Goal: Information Seeking & Learning: Learn about a topic

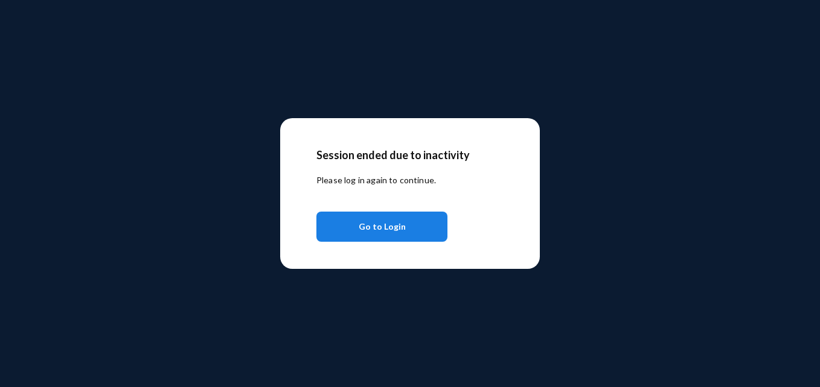
click at [382, 224] on span "Go to Login" at bounding box center [381, 227] width 47 height 22
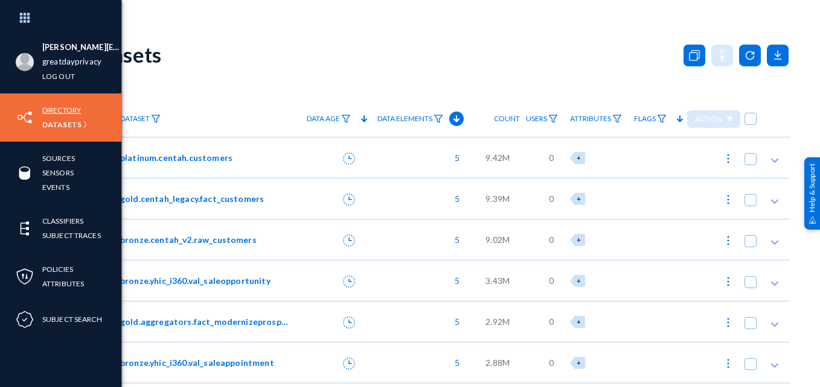
click at [65, 104] on link "Directory" at bounding box center [61, 110] width 39 height 14
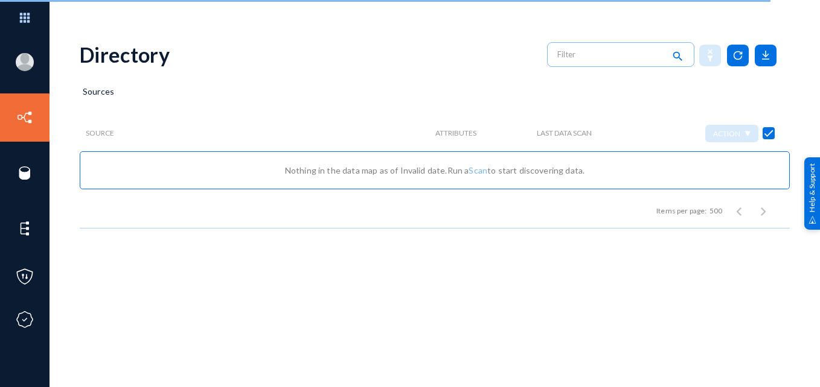
click at [305, 93] on div "Sources" at bounding box center [435, 100] width 710 height 30
click at [769, 133] on span at bounding box center [768, 133] width 12 height 12
click at [769, 139] on input "checkbox" at bounding box center [768, 139] width 1 height 1
checkbox input "false"
click at [670, 96] on div "Sources" at bounding box center [435, 100] width 710 height 30
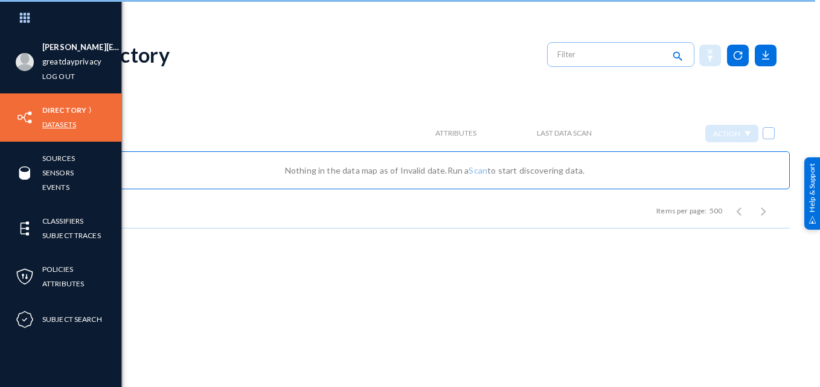
click at [63, 119] on link "Datasets" at bounding box center [59, 125] width 34 height 14
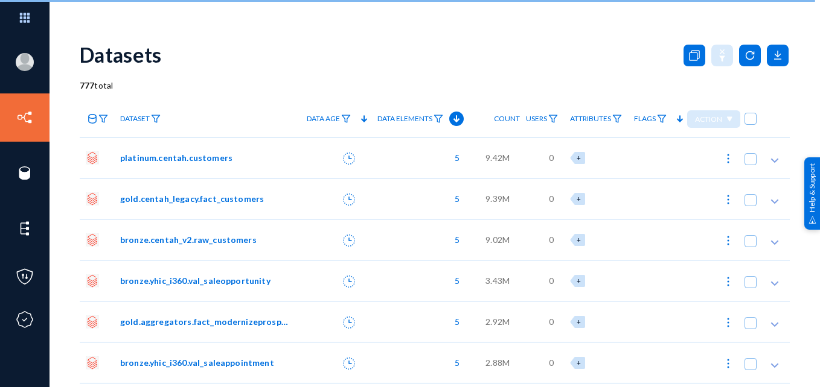
click at [254, 42] on div "Datasets" at bounding box center [435, 54] width 710 height 49
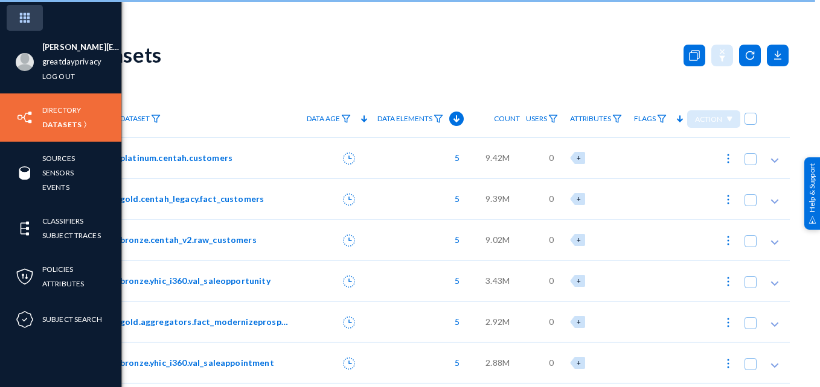
click at [27, 19] on img at bounding box center [25, 18] width 36 height 26
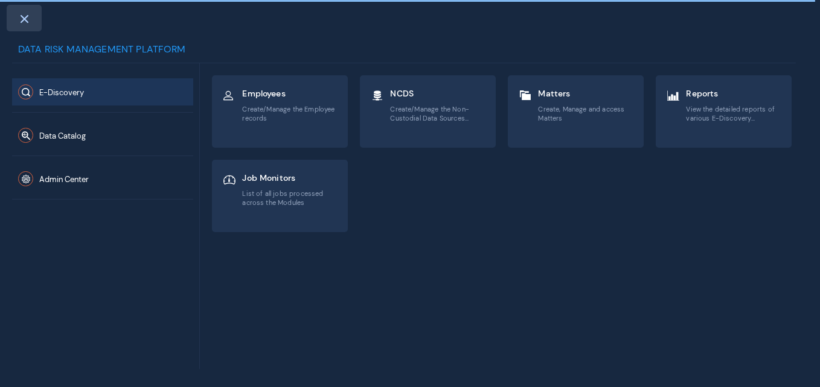
click at [23, 19] on span at bounding box center [24, 19] width 11 height 10
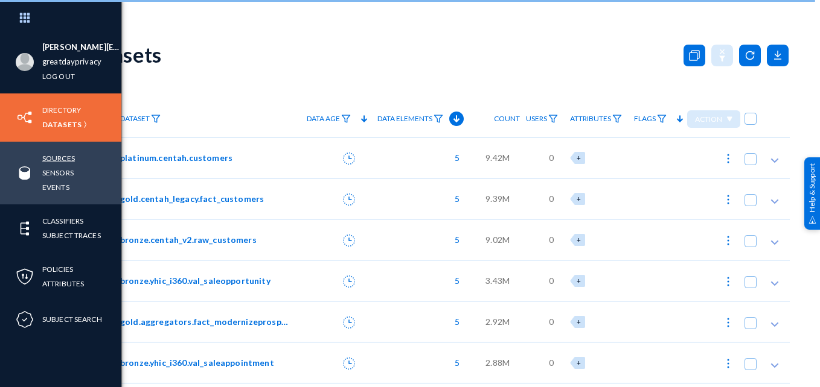
click at [64, 156] on link "Sources" at bounding box center [58, 158] width 33 height 14
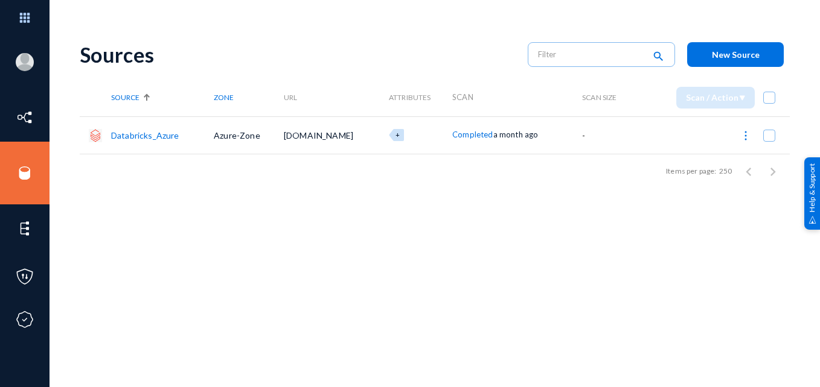
click at [158, 132] on link "Databricks_Azure" at bounding box center [145, 135] width 68 height 10
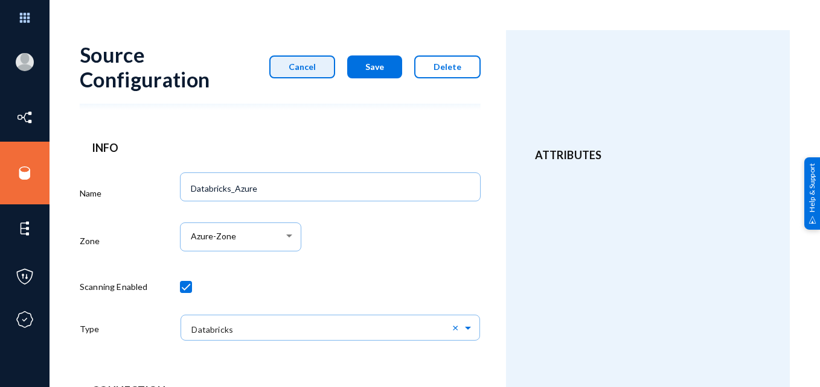
click at [296, 59] on button "Cancel" at bounding box center [302, 67] width 66 height 23
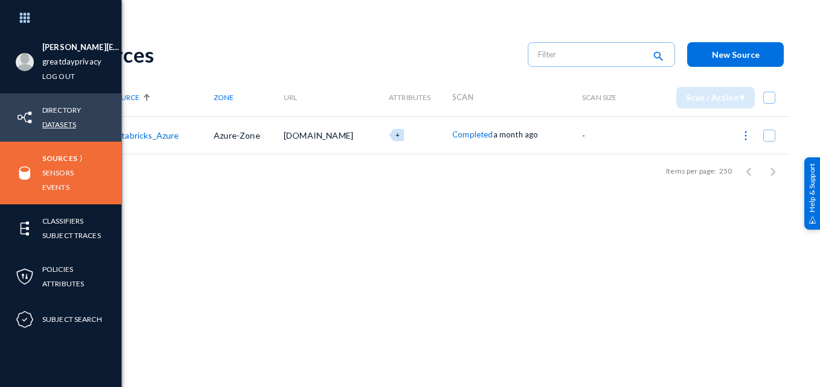
click at [56, 126] on link "Datasets" at bounding box center [59, 125] width 34 height 14
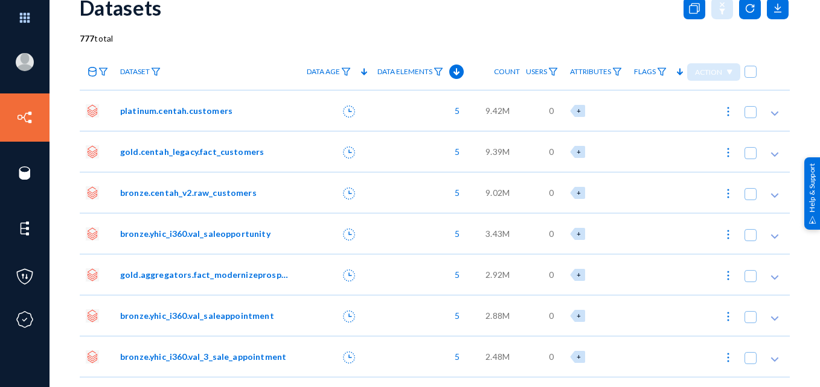
scroll to position [16, 0]
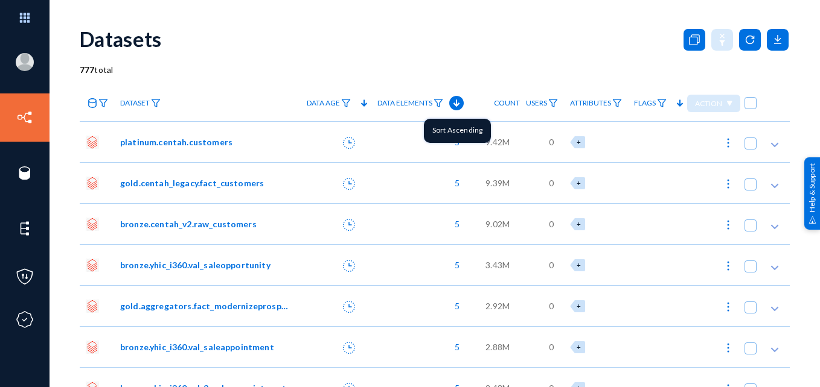
click at [451, 105] on icon at bounding box center [456, 103] width 14 height 14
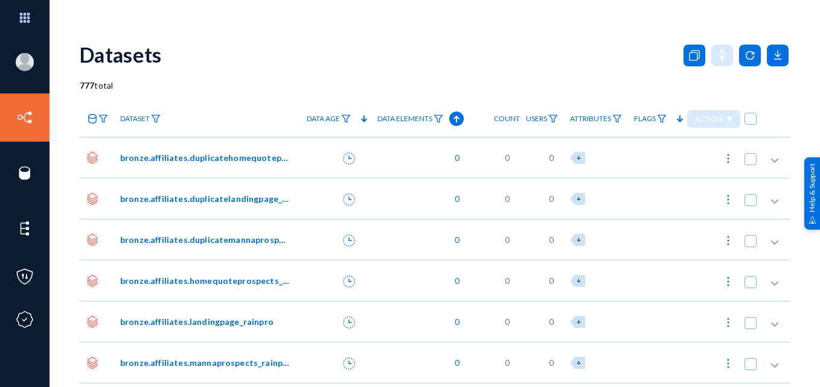
scroll to position [16, 0]
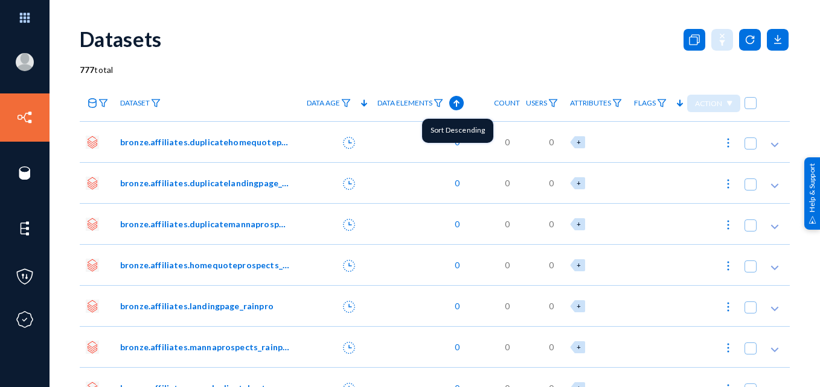
click at [449, 103] on icon at bounding box center [456, 103] width 14 height 14
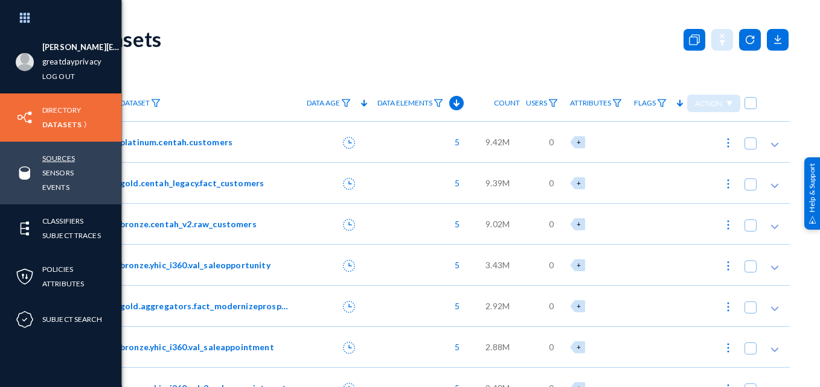
click at [62, 158] on link "Sources" at bounding box center [58, 158] width 33 height 14
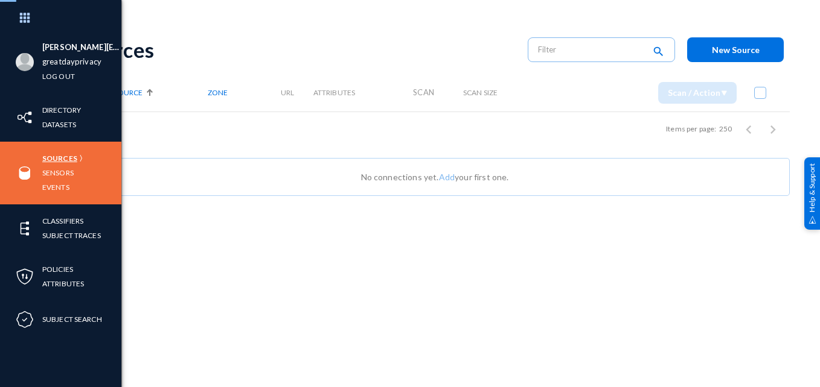
scroll to position [5, 0]
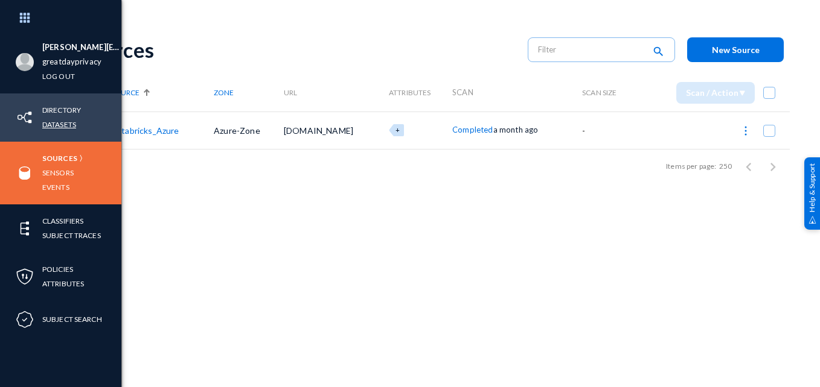
click at [56, 121] on link "Datasets" at bounding box center [59, 125] width 34 height 14
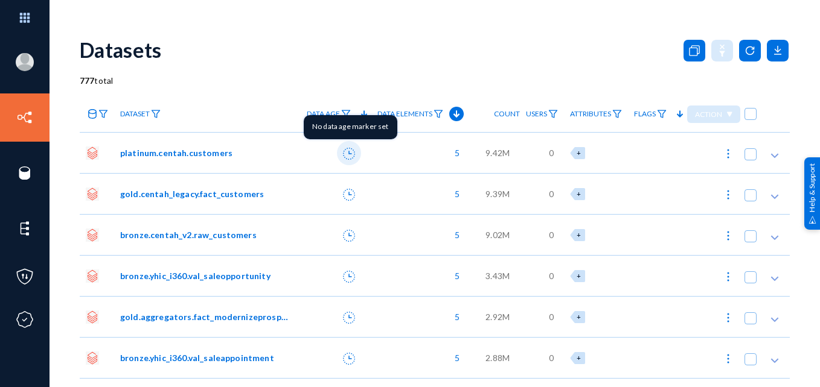
click at [343, 153] on icon at bounding box center [349, 154] width 12 height 12
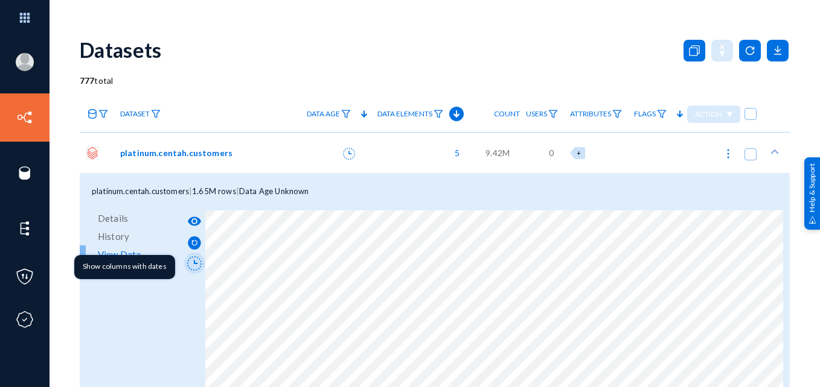
click at [193, 267] on icon at bounding box center [194, 263] width 14 height 14
click at [195, 153] on span "platinum.centah.customers" at bounding box center [176, 153] width 112 height 13
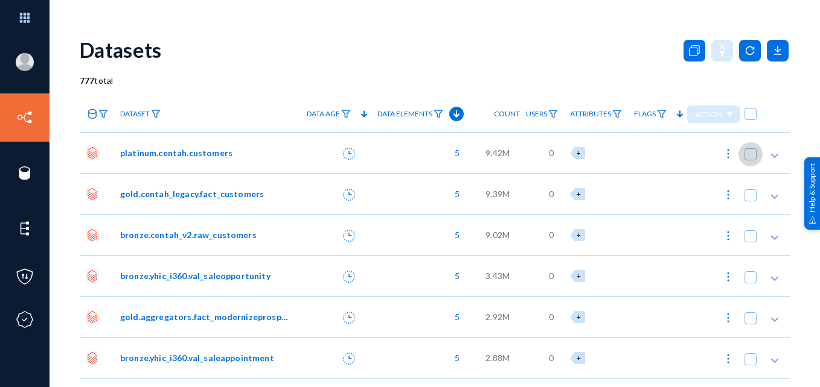
click at [744, 156] on span at bounding box center [750, 154] width 12 height 12
click at [750, 160] on input "checkbox" at bounding box center [750, 160] width 1 height 1
checkbox input "true"
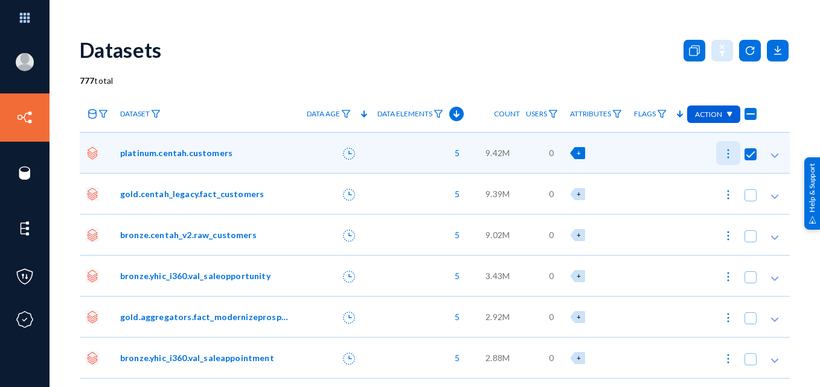
click at [724, 158] on img at bounding box center [728, 154] width 12 height 12
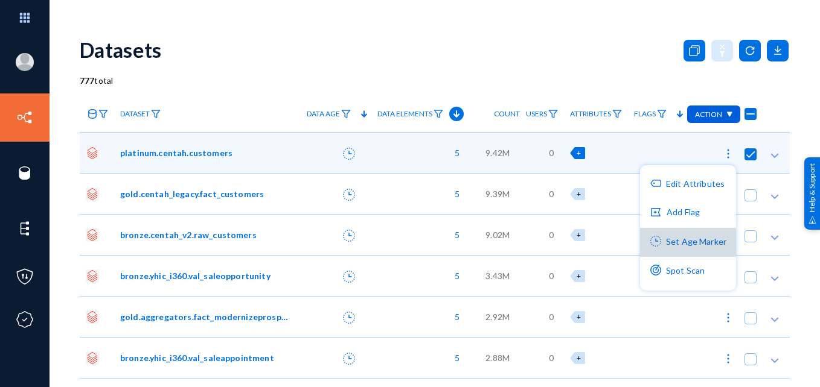
click at [684, 243] on button "Set Age Marker" at bounding box center [688, 242] width 96 height 29
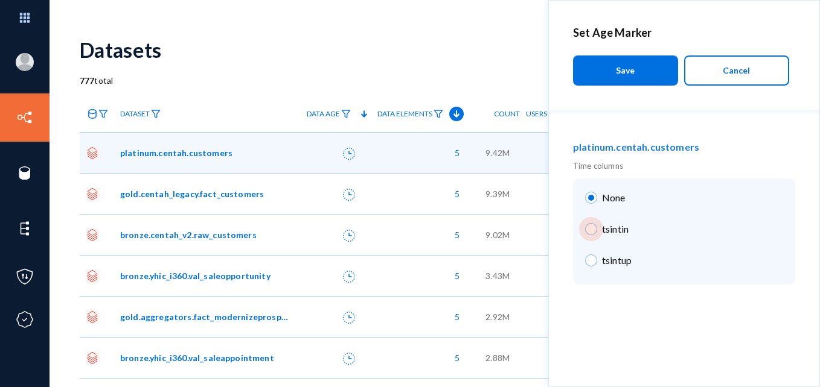
click at [596, 233] on span at bounding box center [591, 229] width 12 height 12
click at [596, 233] on input "tsintin" at bounding box center [591, 229] width 12 height 12
radio input "true"
click at [733, 64] on button "Cancel" at bounding box center [736, 71] width 105 height 30
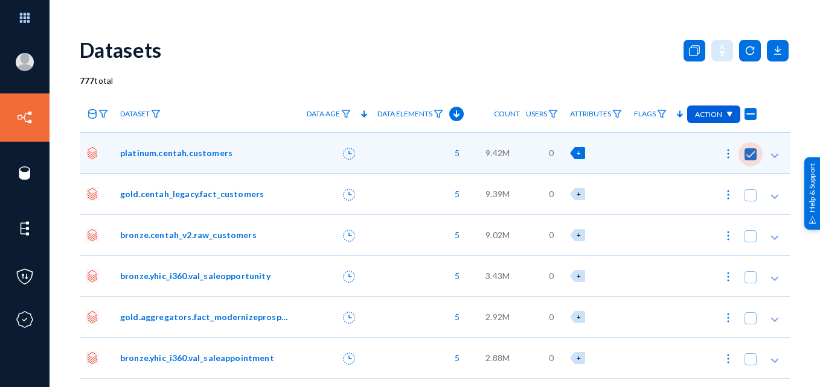
click at [748, 158] on span at bounding box center [750, 154] width 12 height 12
click at [750, 160] on input "checkbox" at bounding box center [750, 160] width 1 height 1
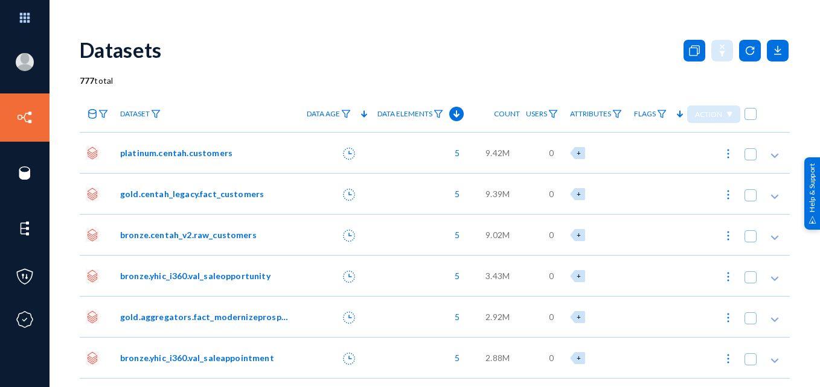
click at [406, 162] on div "5" at bounding box center [420, 152] width 98 height 41
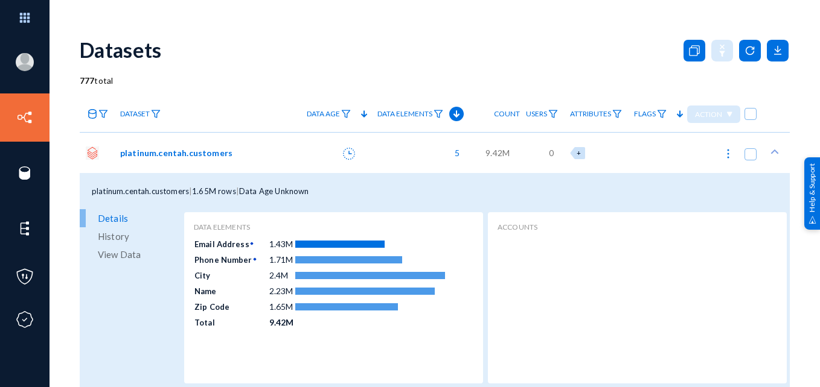
click at [305, 158] on div at bounding box center [336, 152] width 71 height 41
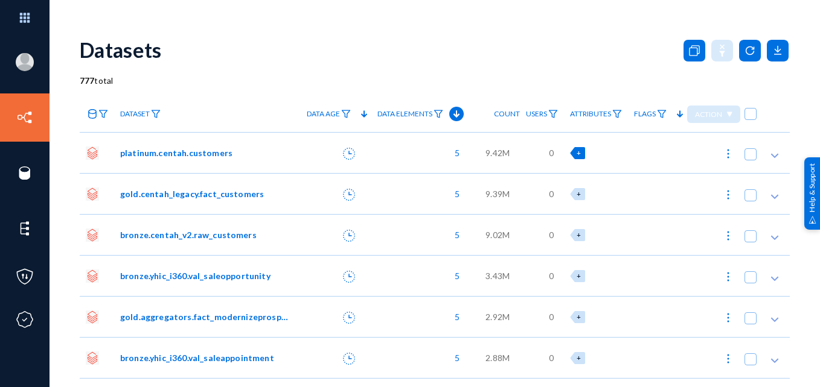
click at [570, 156] on div "+" at bounding box center [577, 153] width 15 height 12
checkbox input "true"
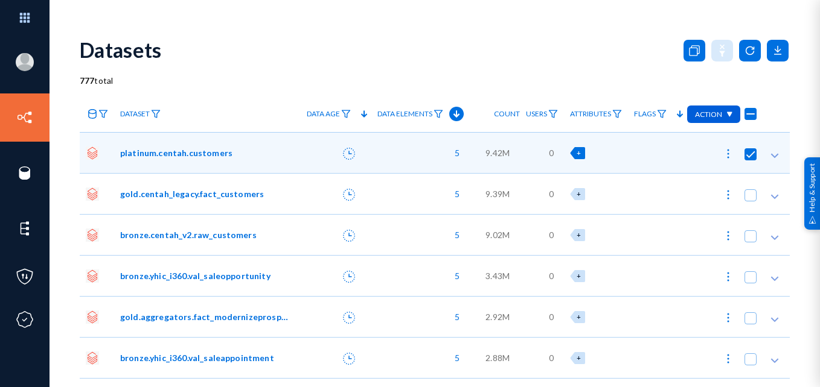
click at [303, 154] on div at bounding box center [336, 152] width 71 height 41
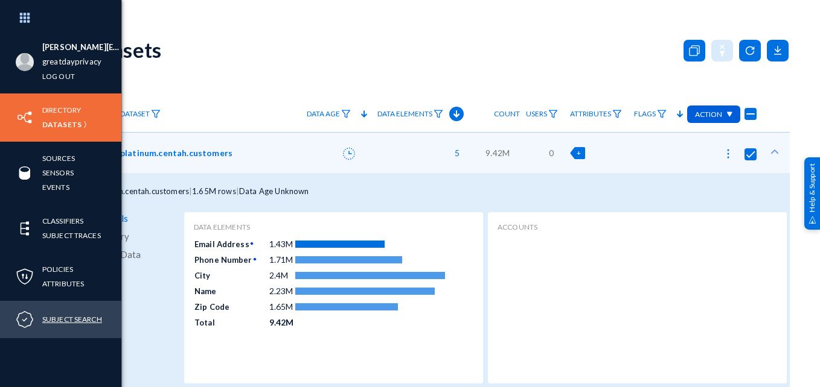
click at [77, 316] on link "Subject Search" at bounding box center [72, 320] width 60 height 14
